Goal: Navigation & Orientation: Find specific page/section

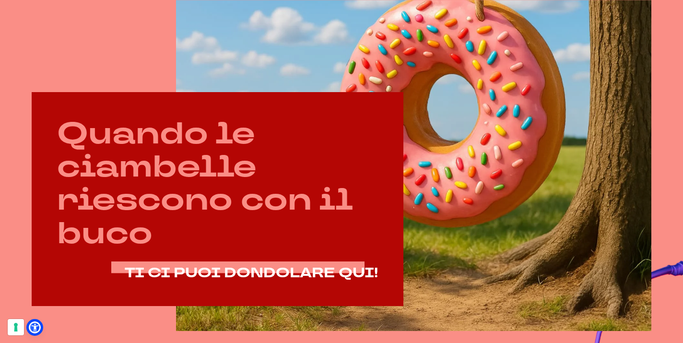
scroll to position [388, 0]
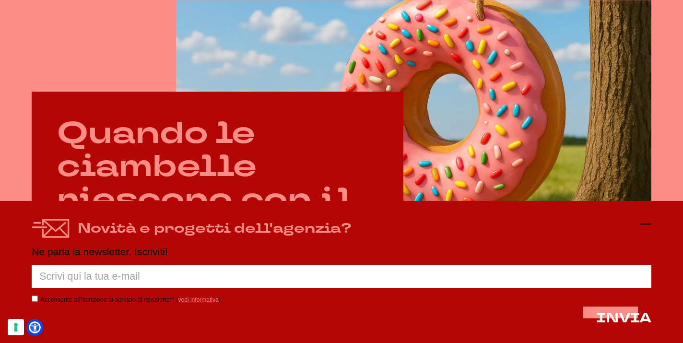
click at [645, 224] on line at bounding box center [646, 224] width 12 height 0
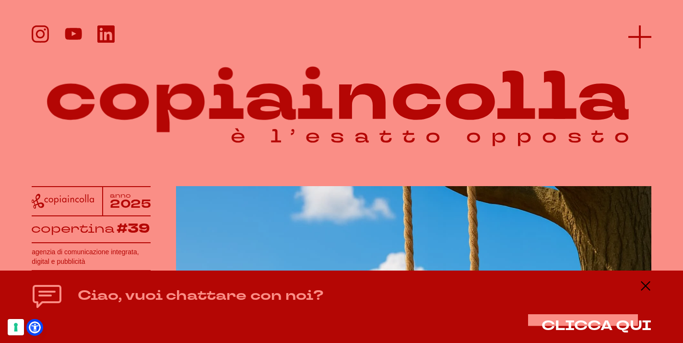
scroll to position [0, 0]
click at [642, 41] on icon at bounding box center [639, 36] width 23 height 23
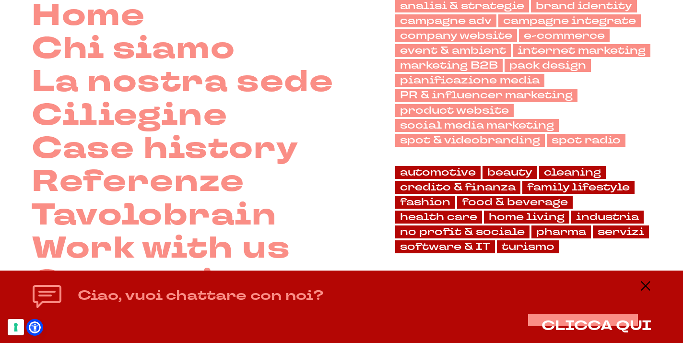
scroll to position [118, 0]
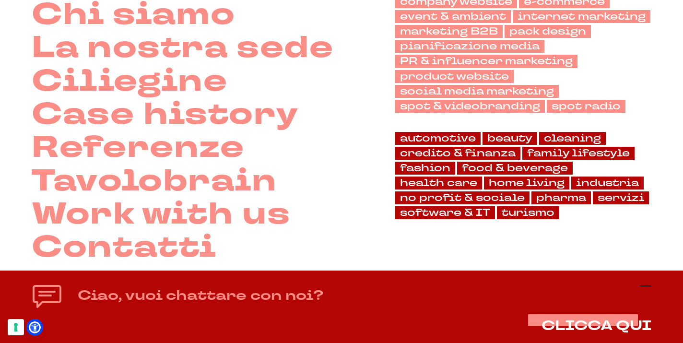
click at [643, 285] on icon at bounding box center [646, 286] width 12 height 12
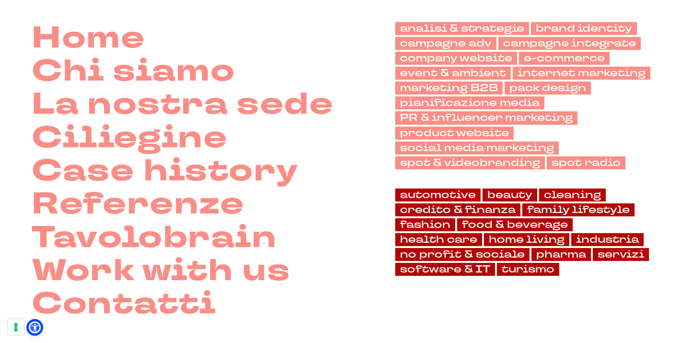
scroll to position [61, 0]
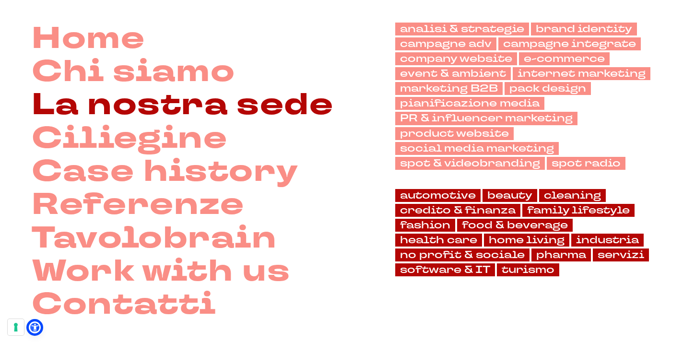
click at [204, 108] on link "La nostra sede" at bounding box center [183, 105] width 302 height 33
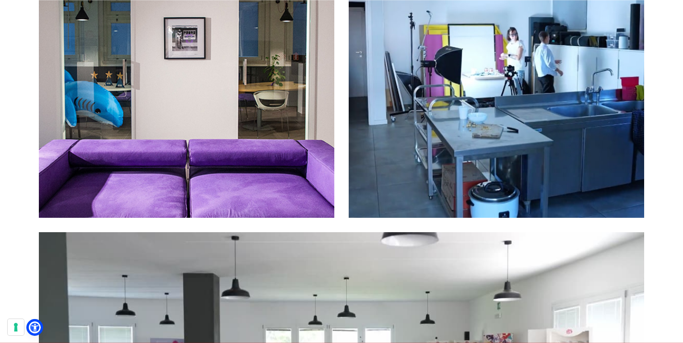
scroll to position [3004, 0]
